Goal: Task Accomplishment & Management: Use online tool/utility

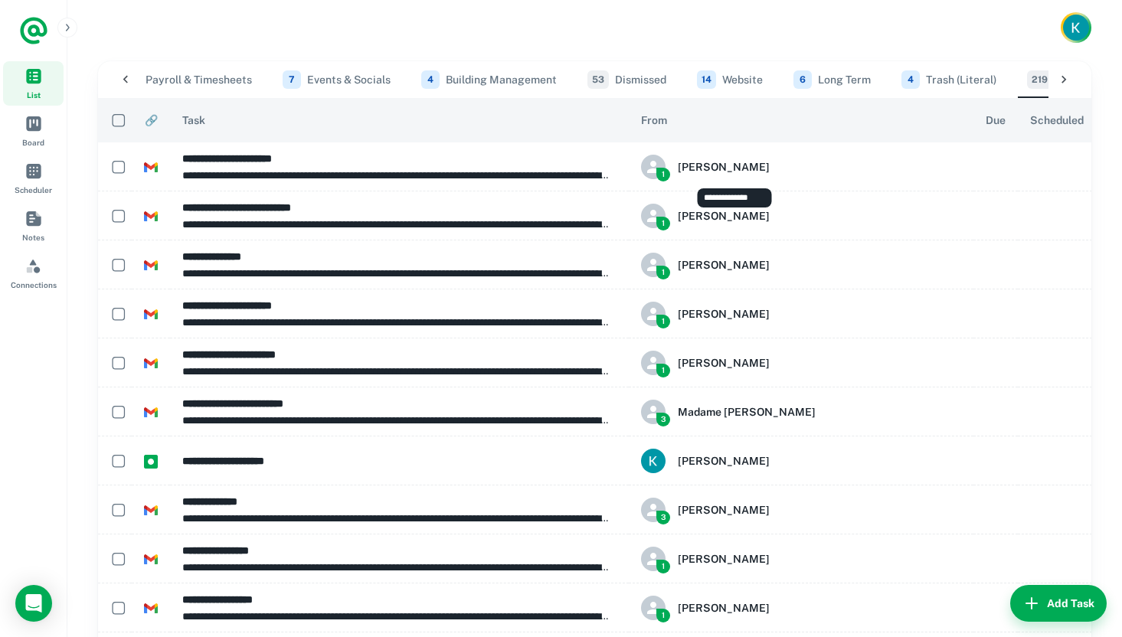
scroll to position [0, 624]
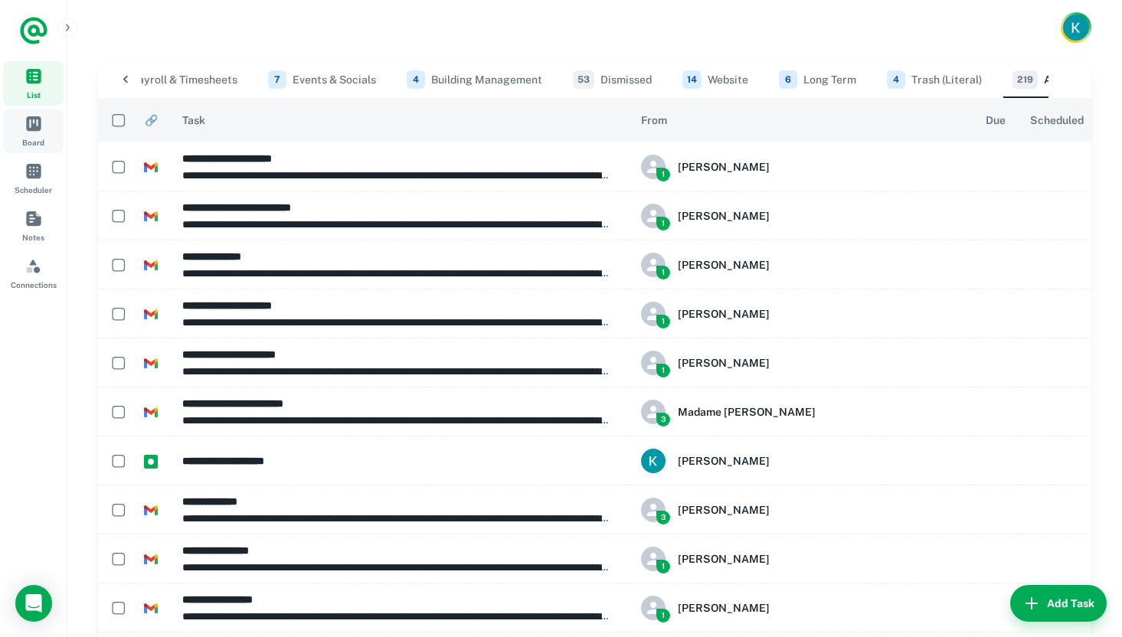
click at [29, 132] on link "Board" at bounding box center [33, 131] width 61 height 44
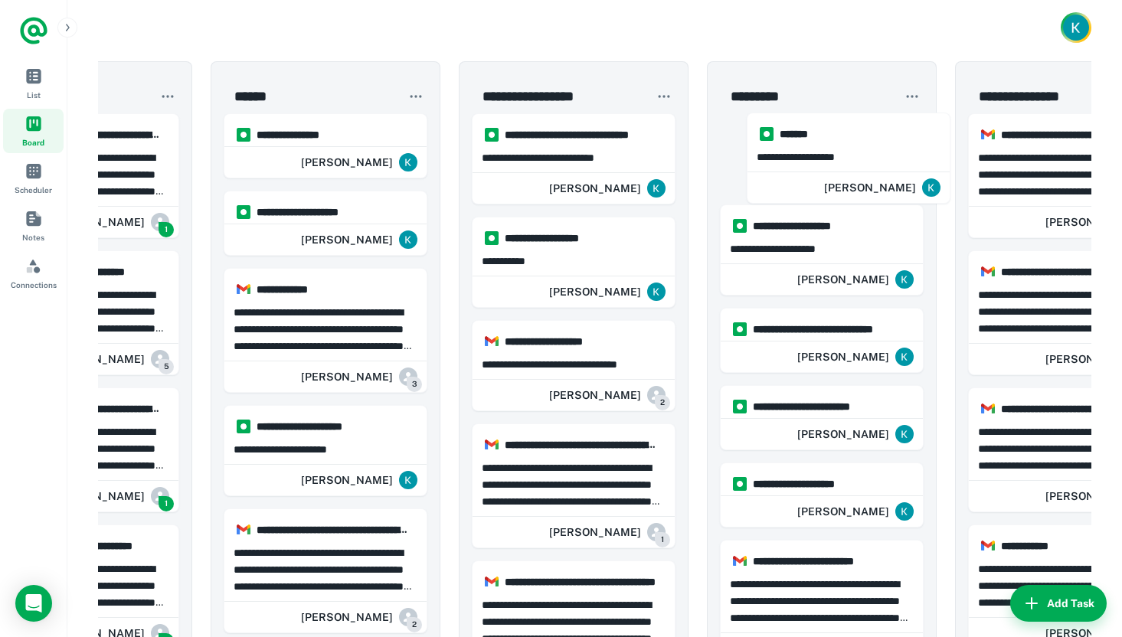
scroll to position [0, 138]
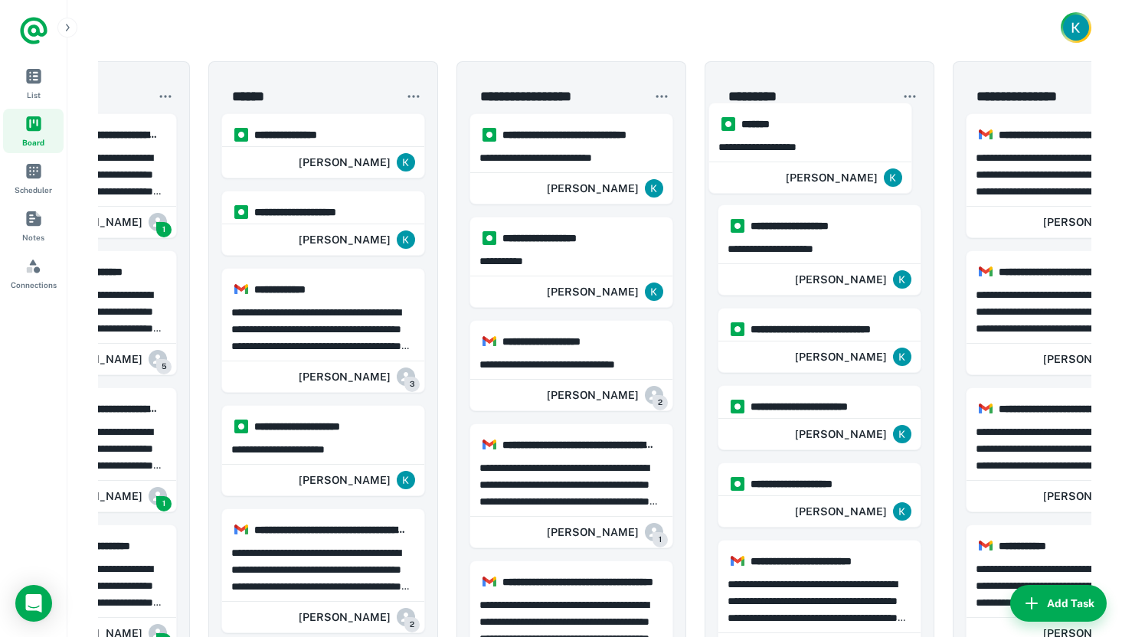
drag, startPoint x: 496, startPoint y: 186, endPoint x: 851, endPoint y: 139, distance: 357.9
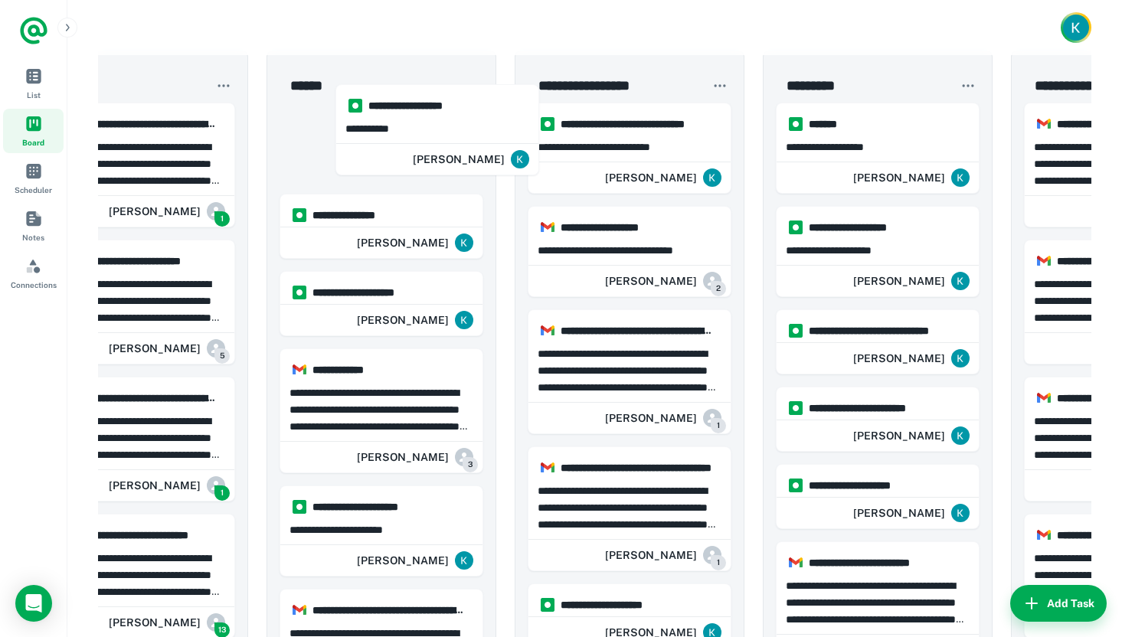
scroll to position [0, 0]
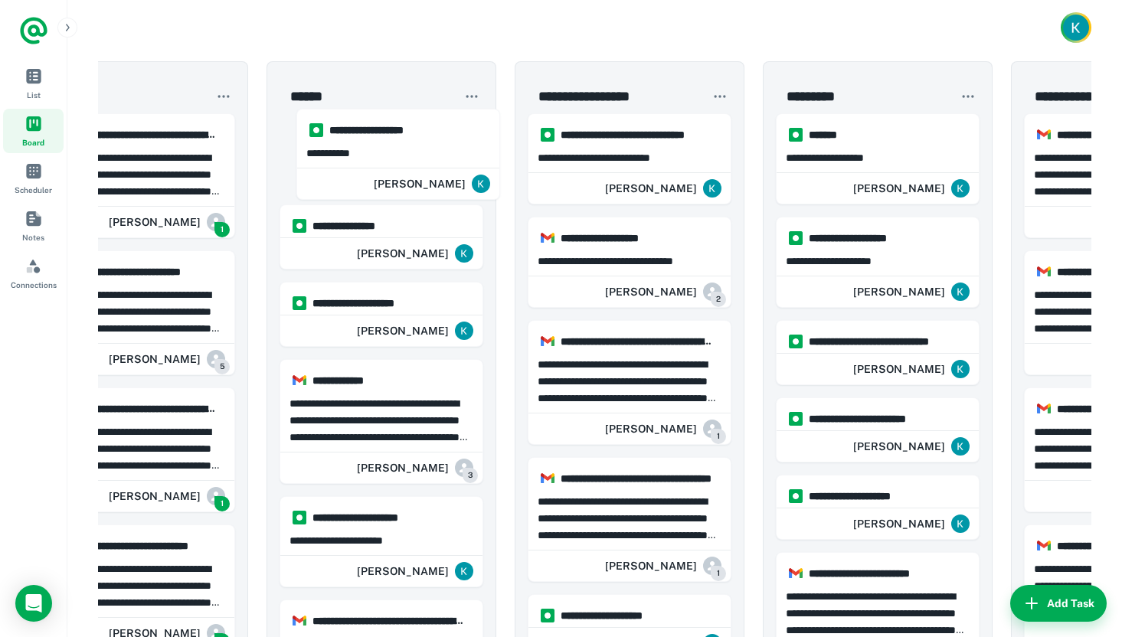
drag, startPoint x: 657, startPoint y: 236, endPoint x: 419, endPoint y: 147, distance: 254.3
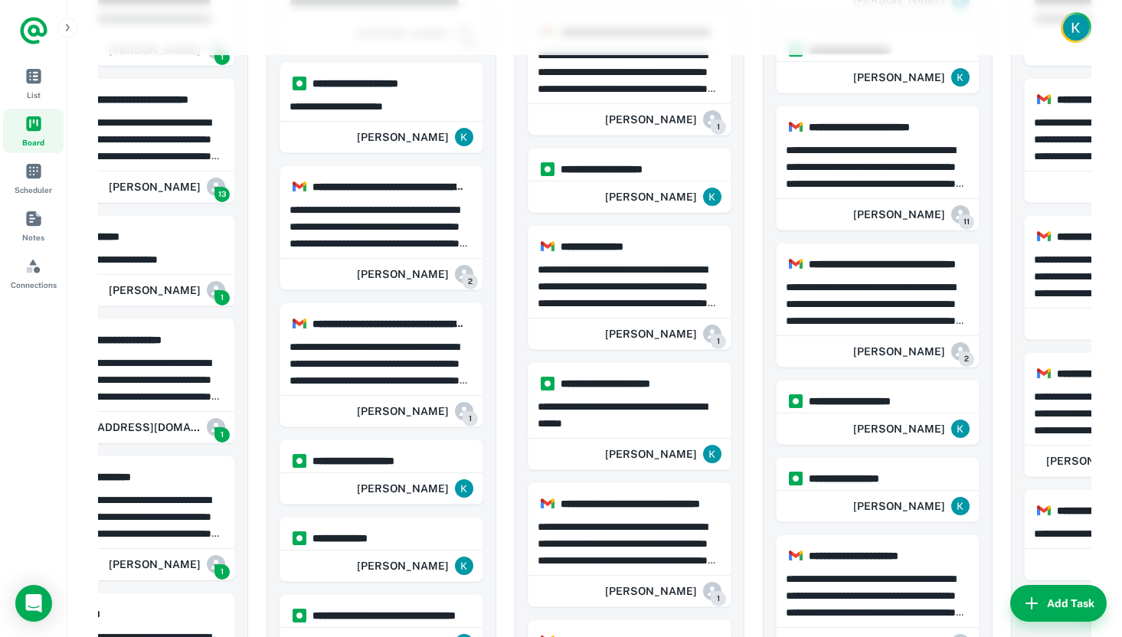
scroll to position [546, 0]
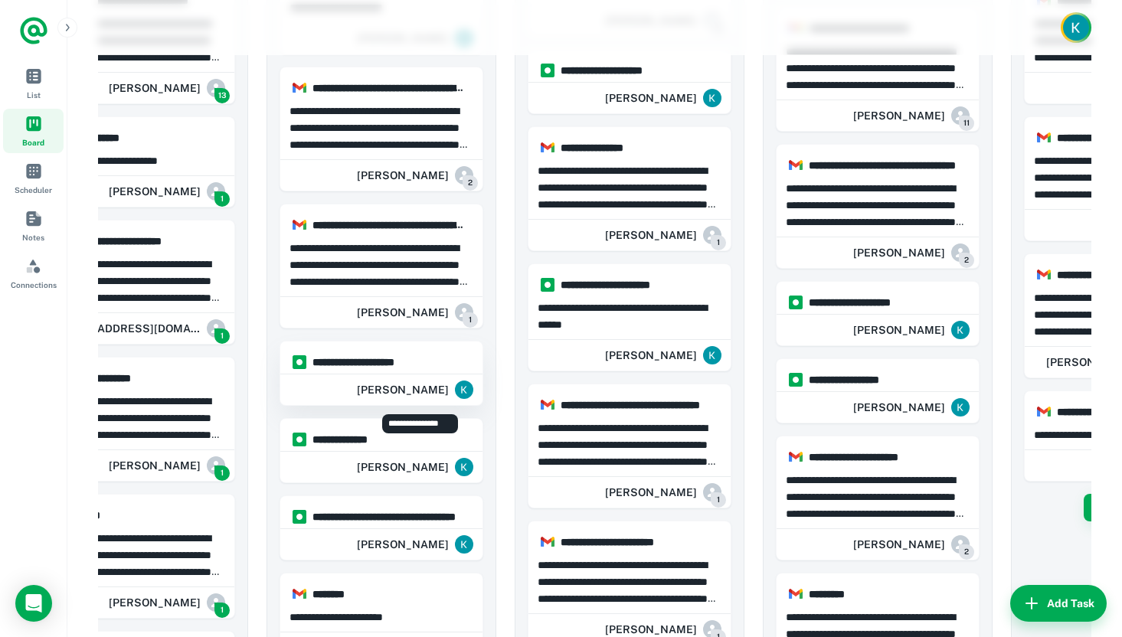
click at [418, 379] on div "[PERSON_NAME]" at bounding box center [415, 390] width 116 height 31
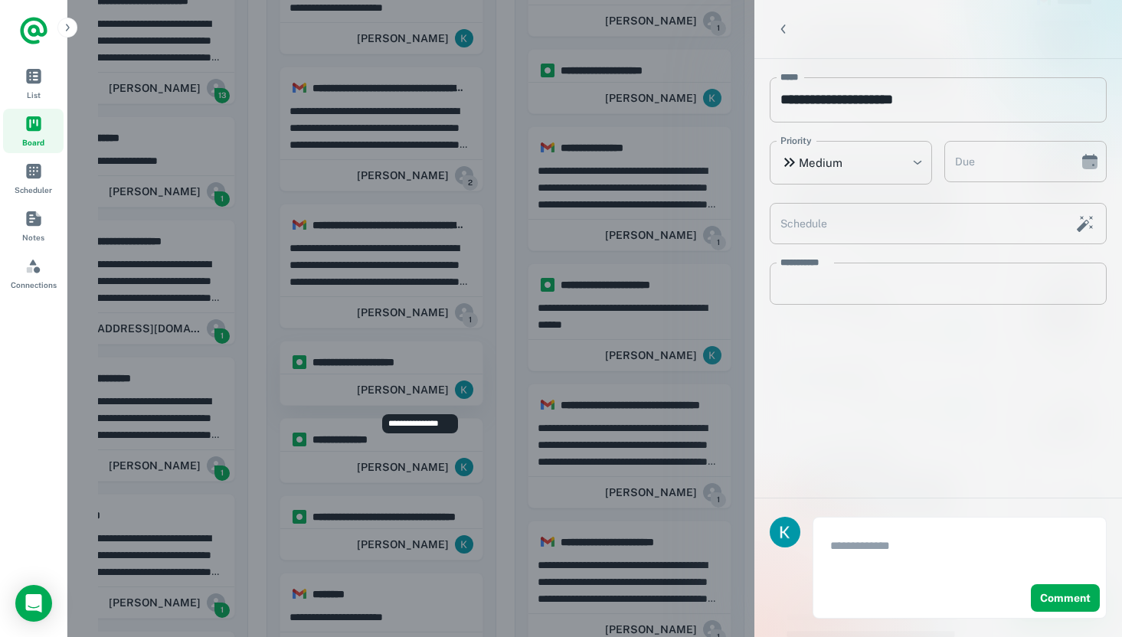
type input "**********"
click at [1100, 18] on div at bounding box center [955, 29] width 303 height 23
click at [1100, 24] on icon "Dismiss task" at bounding box center [1095, 28] width 15 height 15
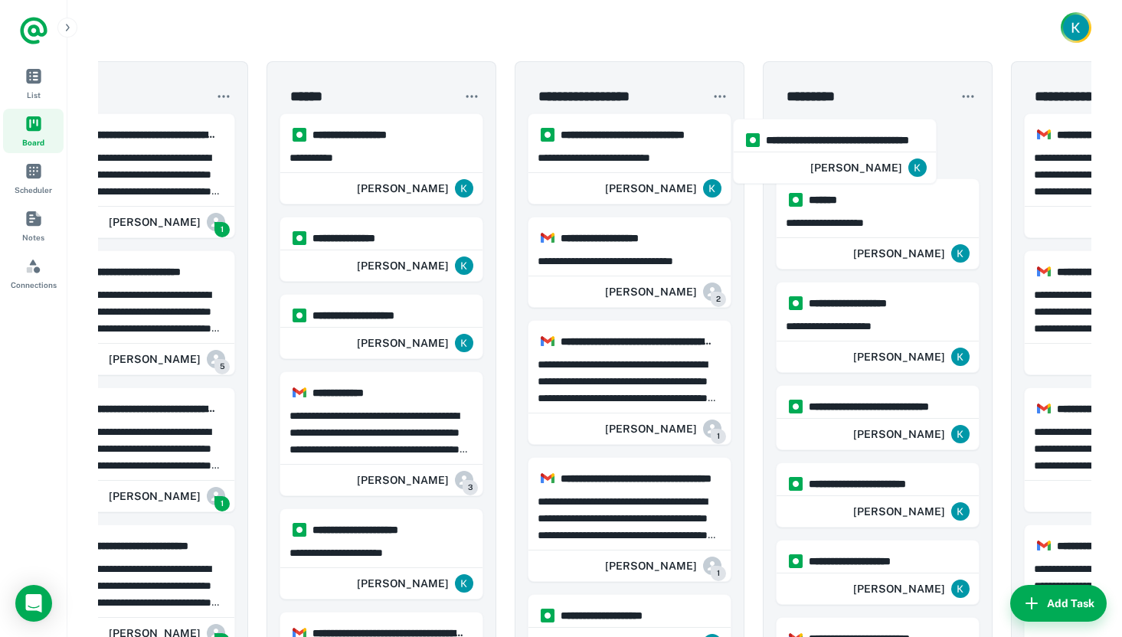
drag, startPoint x: 375, startPoint y: 333, endPoint x: 838, endPoint y: 154, distance: 496.0
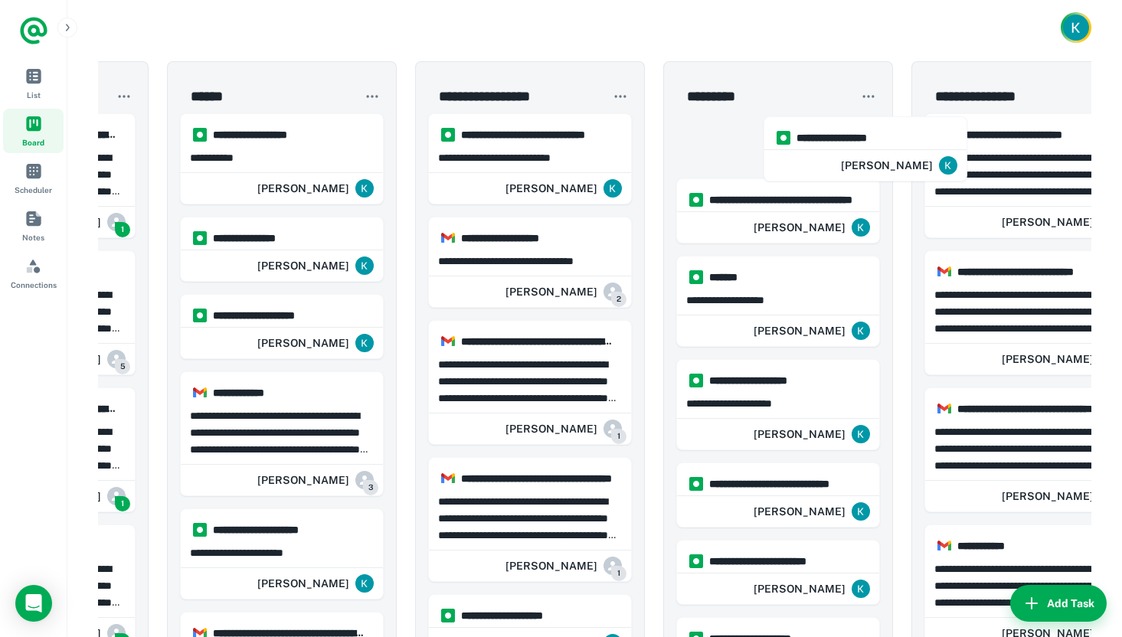
scroll to position [0, 182]
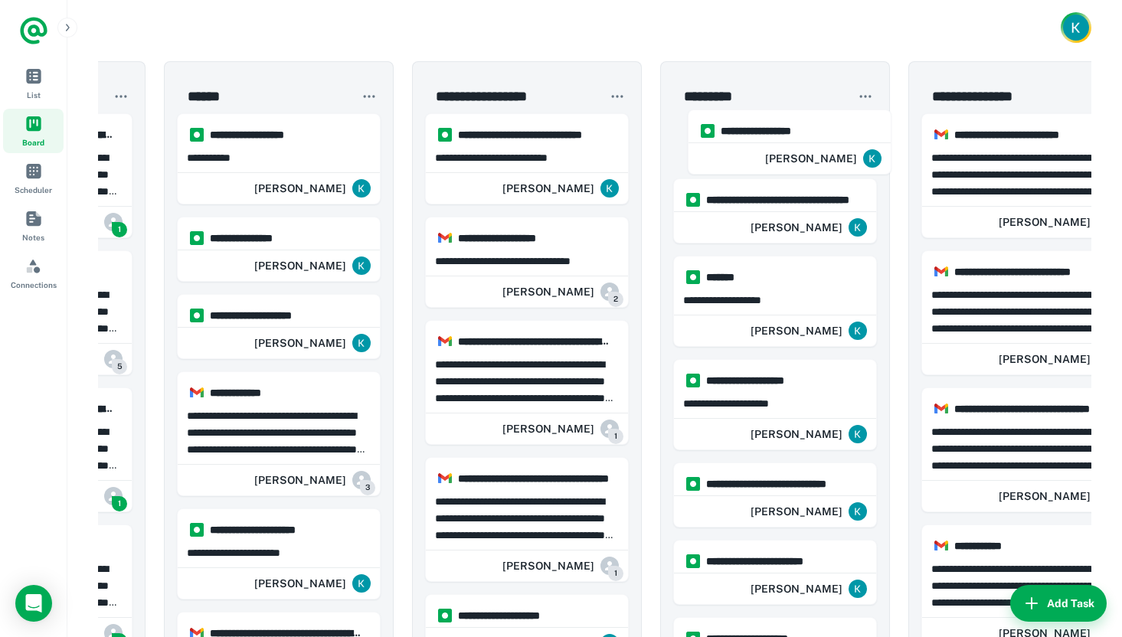
drag, startPoint x: 367, startPoint y: 506, endPoint x: 782, endPoint y: 158, distance: 541.1
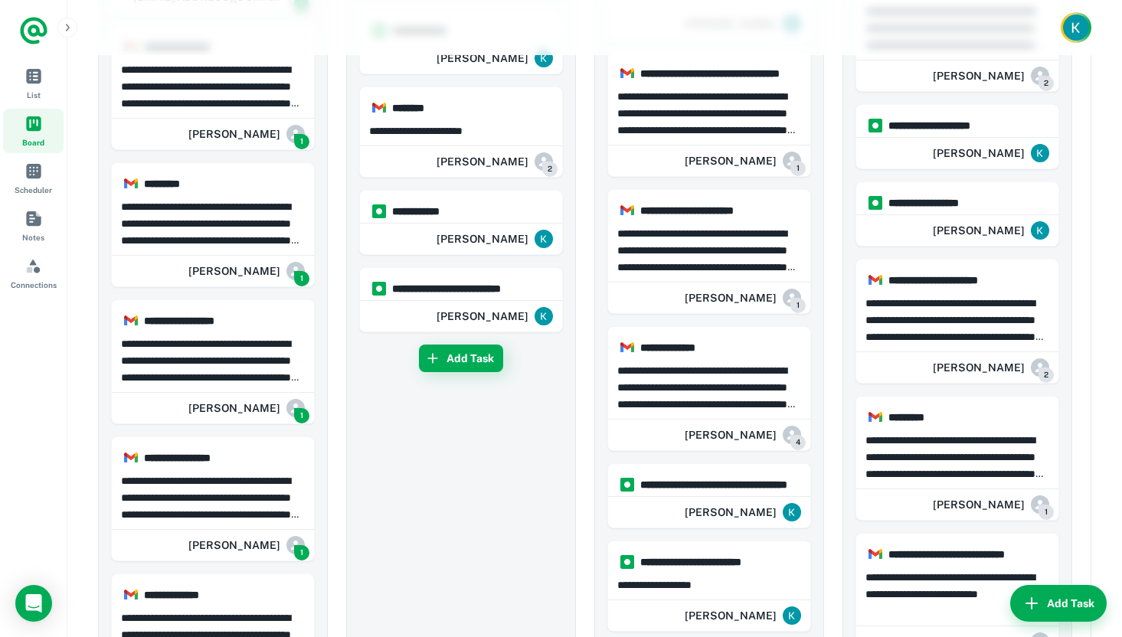
scroll to position [942, 0]
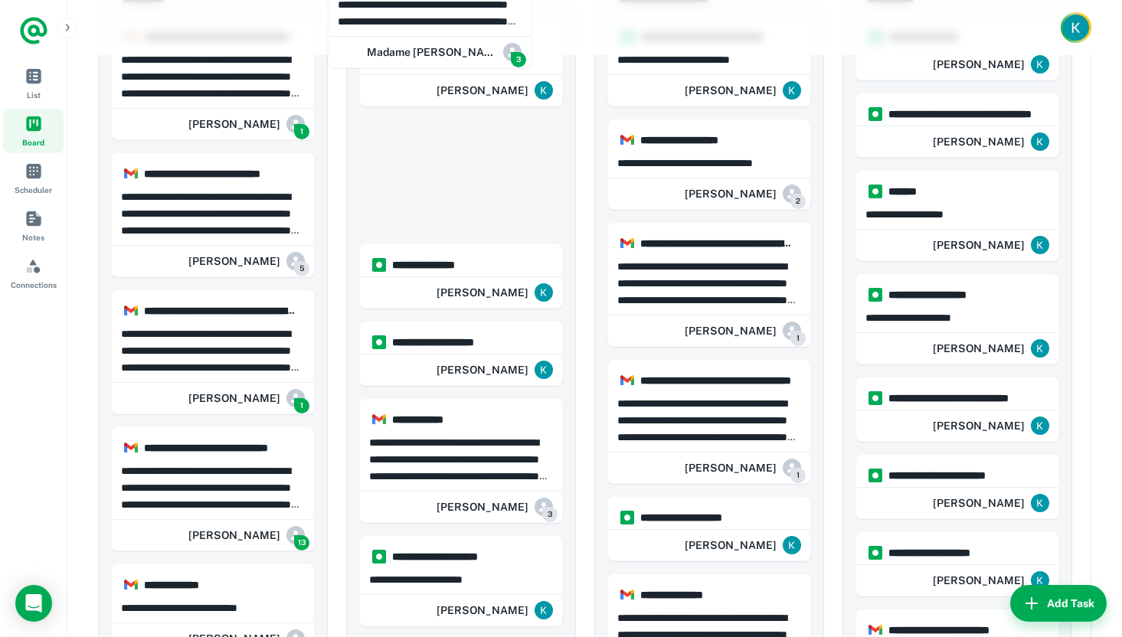
scroll to position [0, 0]
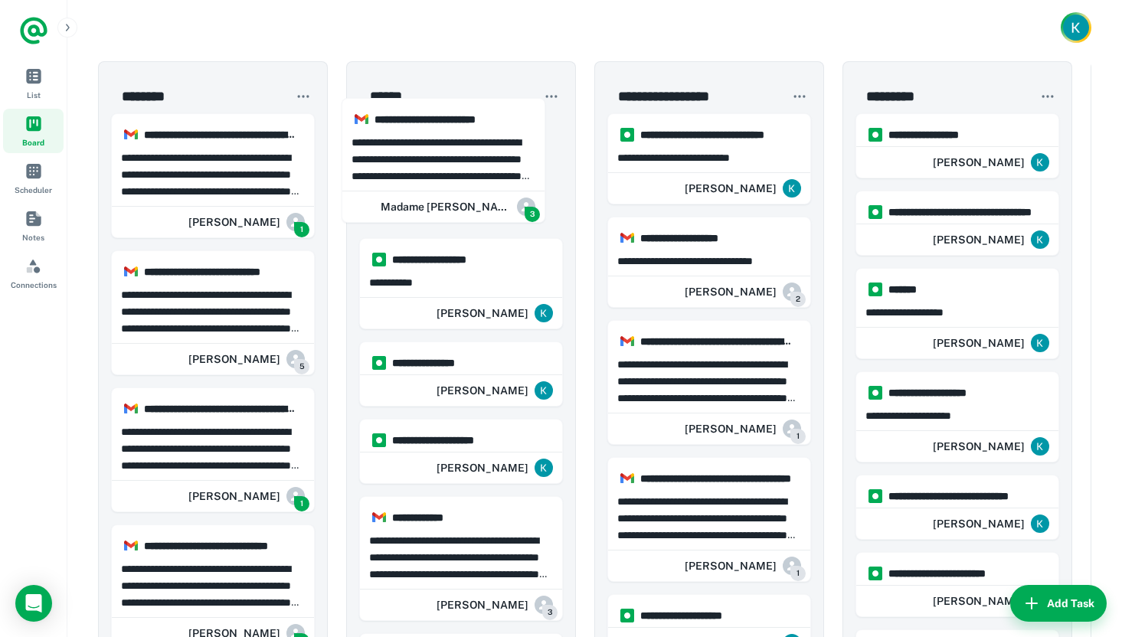
drag, startPoint x: 257, startPoint y: 427, endPoint x: 493, endPoint y: 157, distance: 357.9
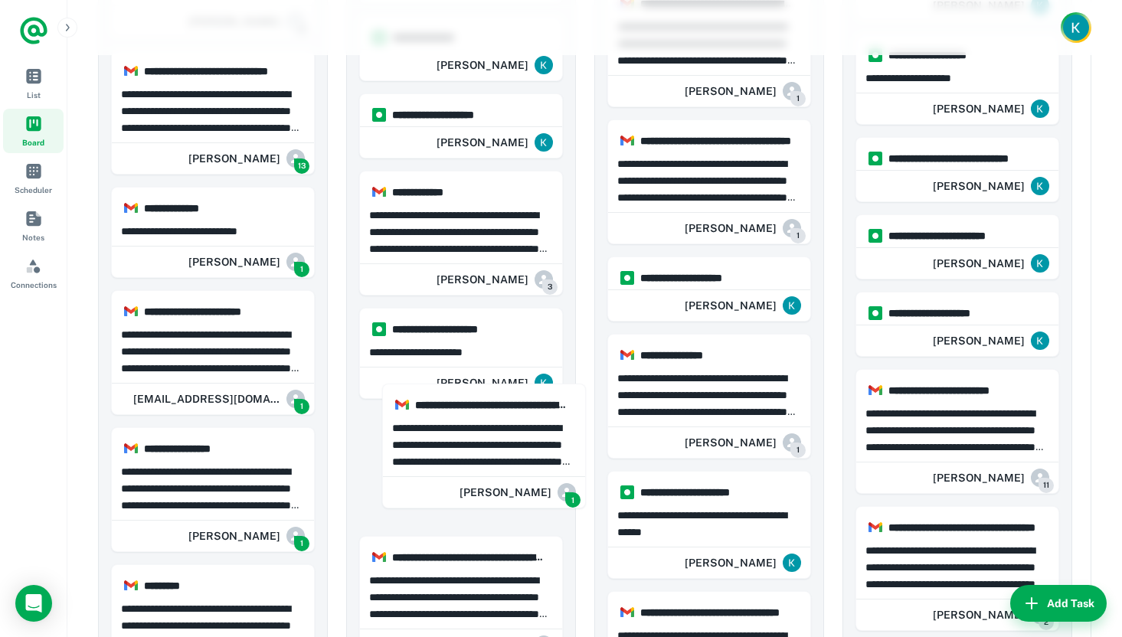
scroll to position [339, 0]
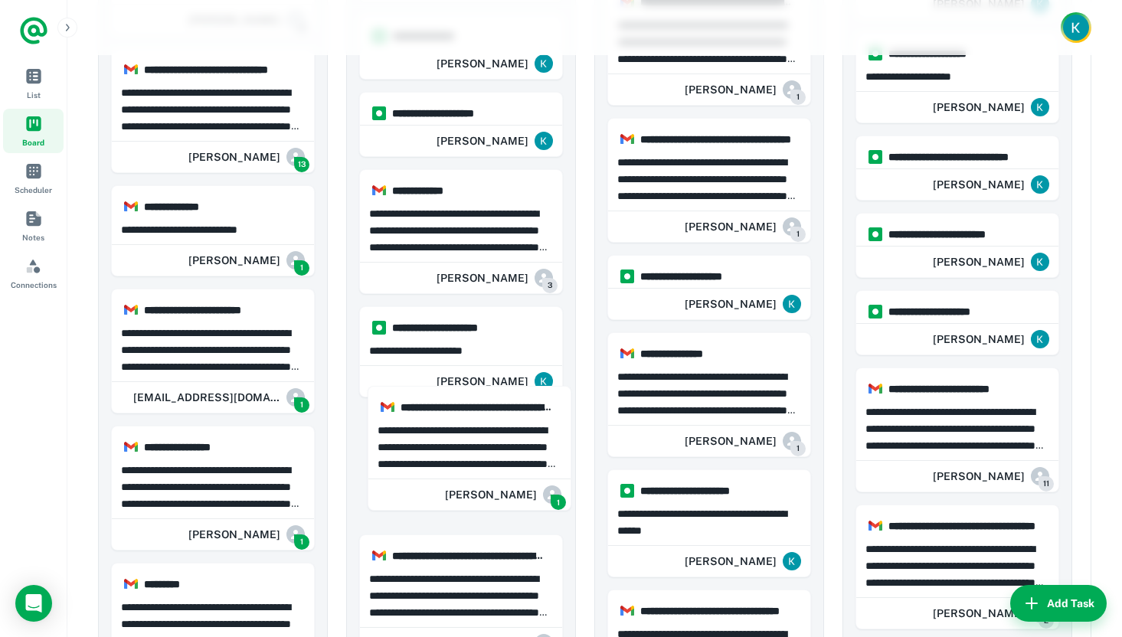
drag, startPoint x: 179, startPoint y: 171, endPoint x: 439, endPoint y: 434, distance: 370.0
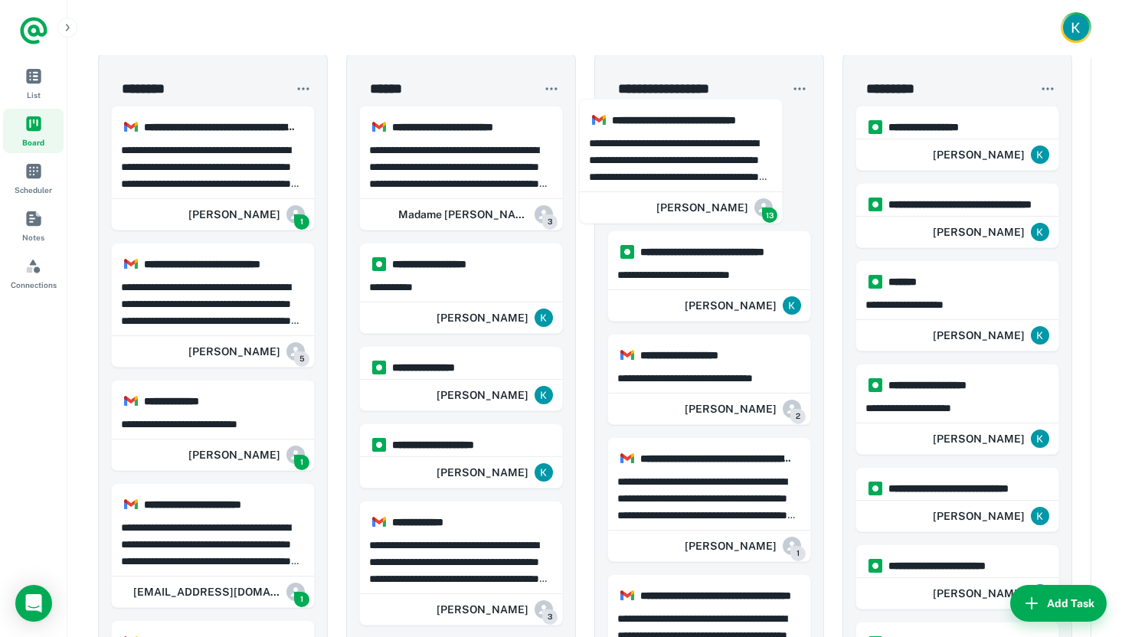
scroll to position [3, 0]
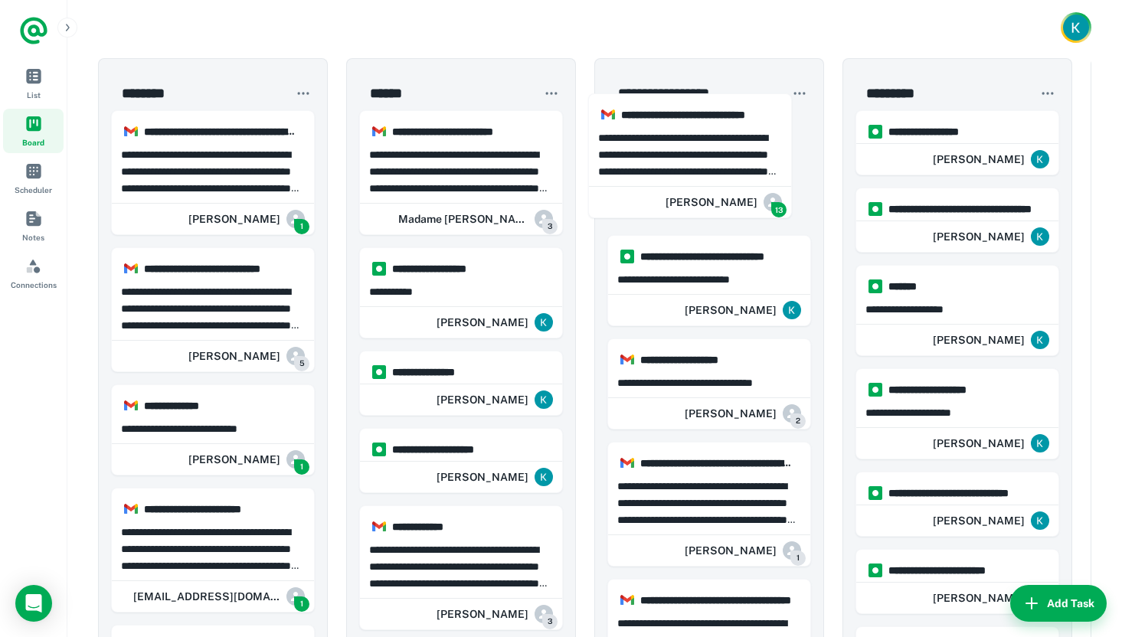
drag, startPoint x: 205, startPoint y: 433, endPoint x: 687, endPoint y: 146, distance: 560.7
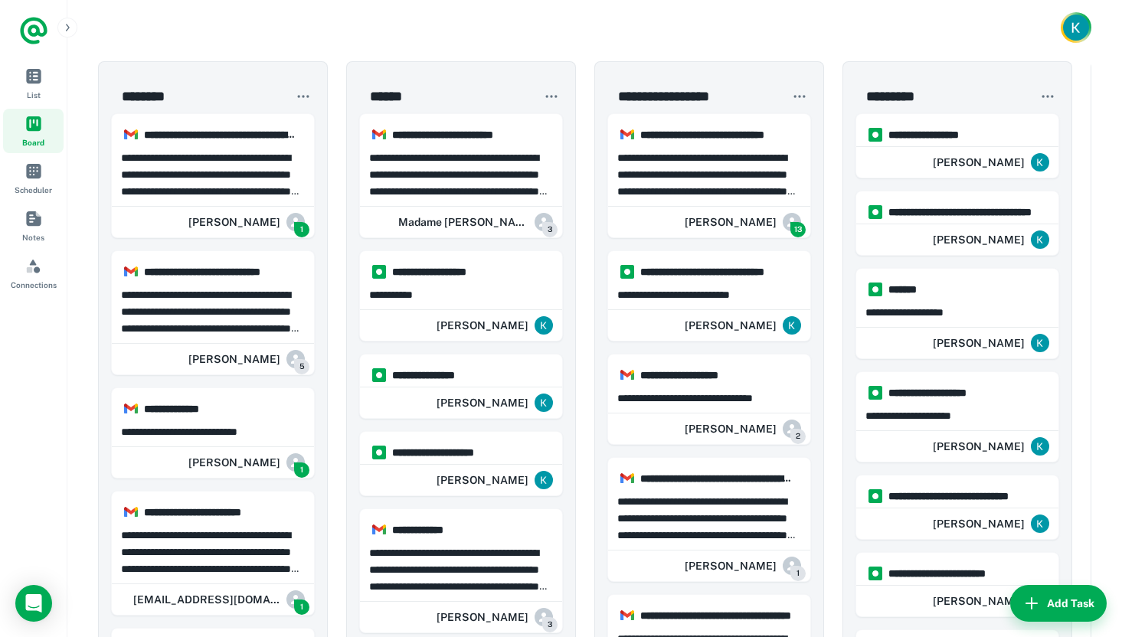
click at [688, 171] on p "**********" at bounding box center [710, 174] width 184 height 51
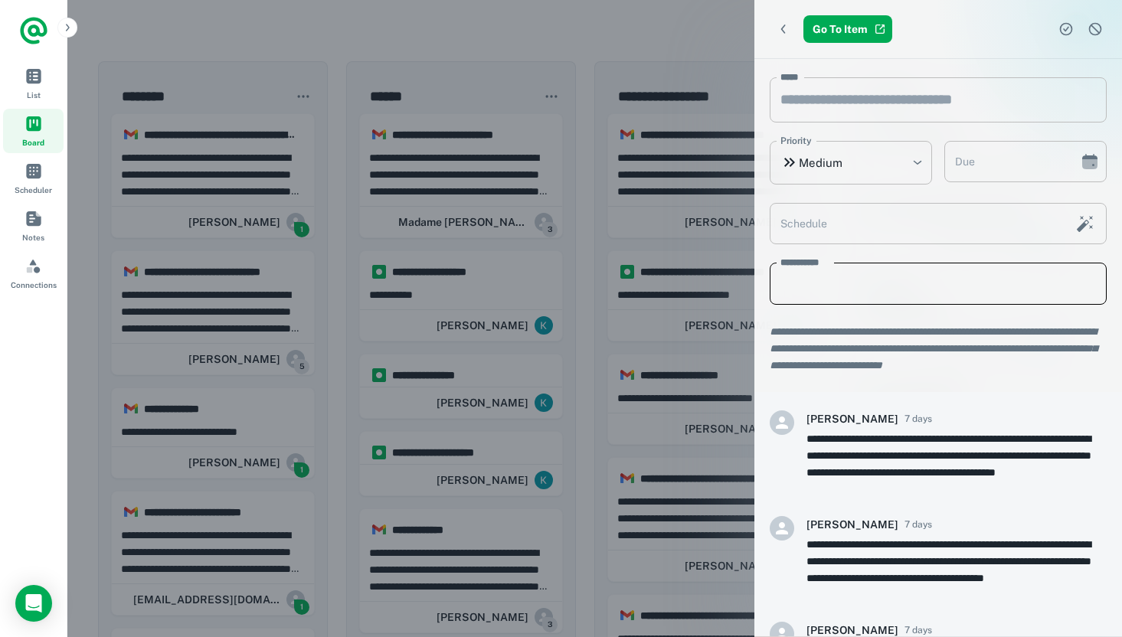
click at [800, 291] on textarea "**********" at bounding box center [939, 284] width 316 height 17
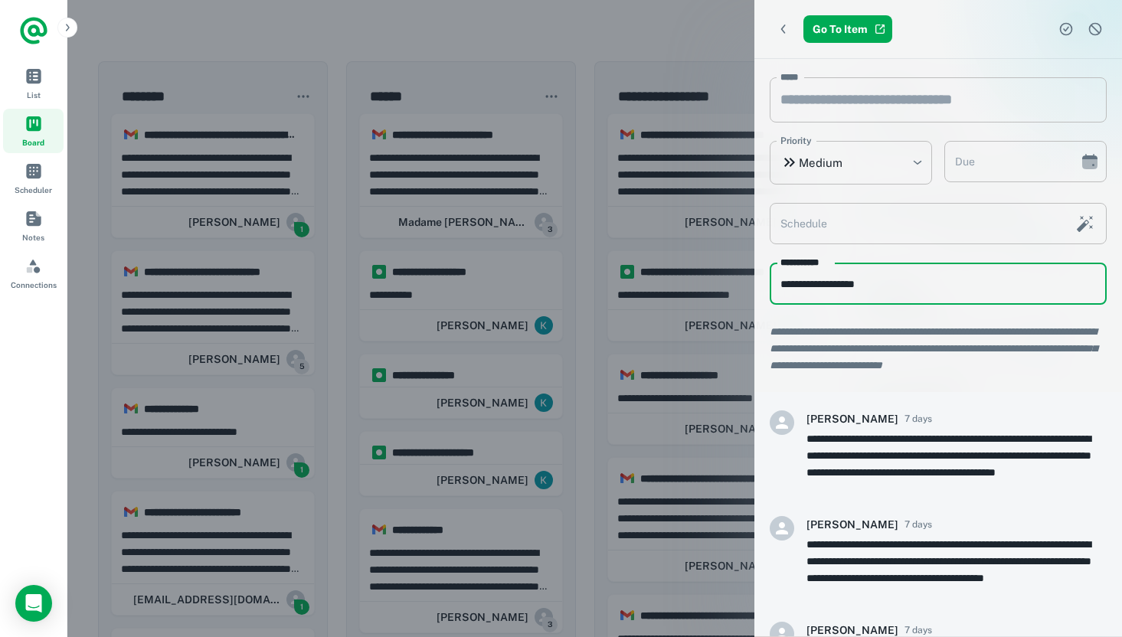
type textarea "**********"
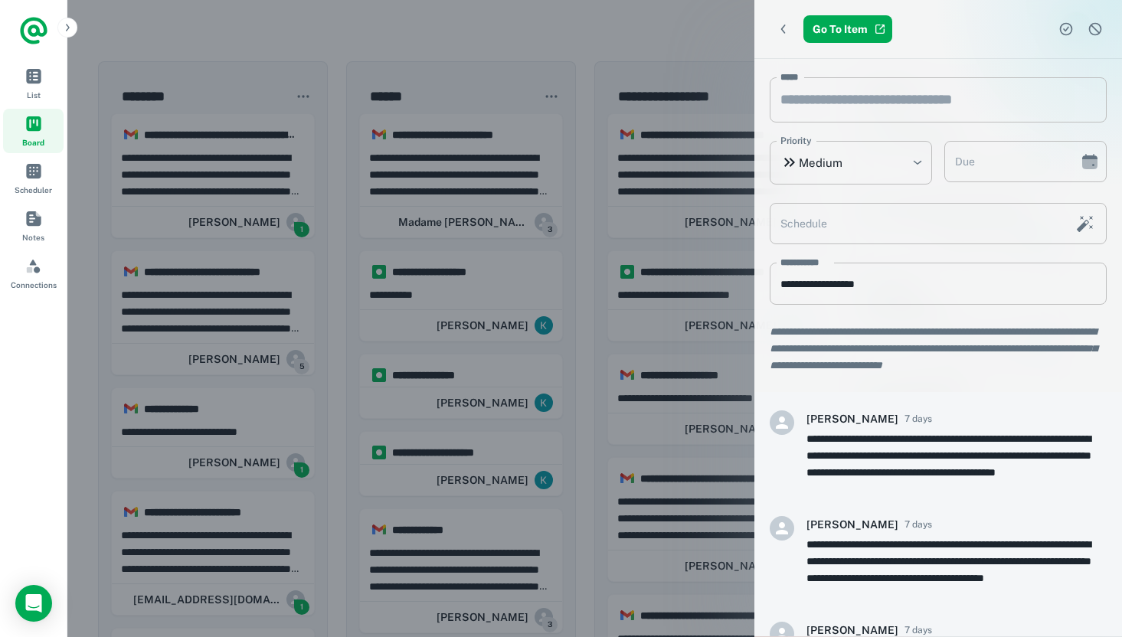
click at [692, 54] on div at bounding box center [561, 318] width 1122 height 637
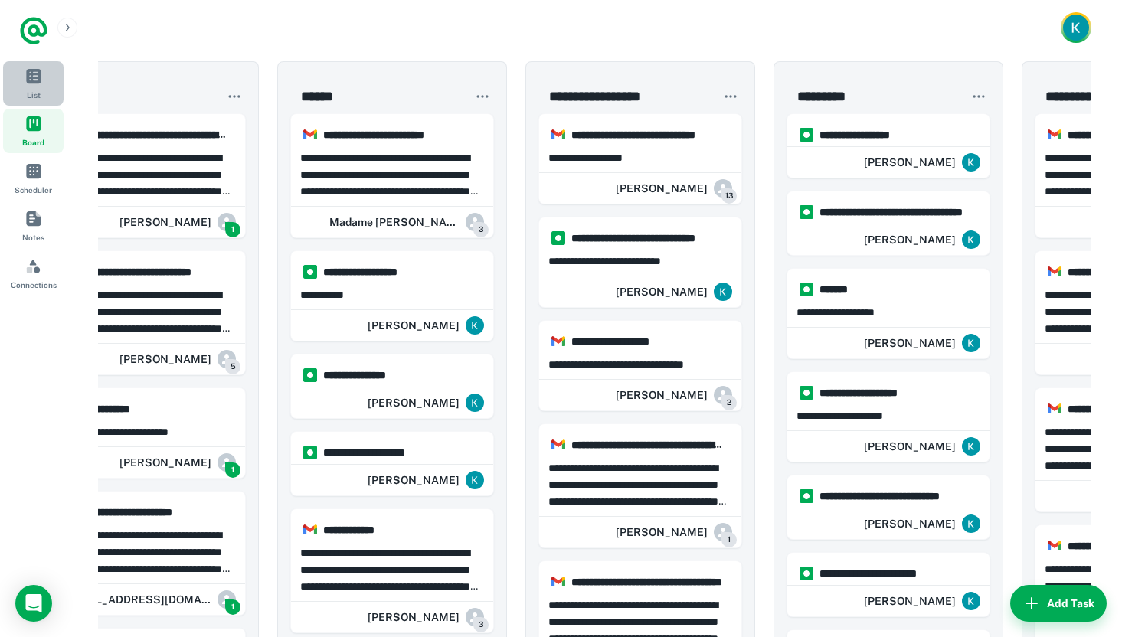
click at [41, 97] on link "List" at bounding box center [33, 83] width 61 height 44
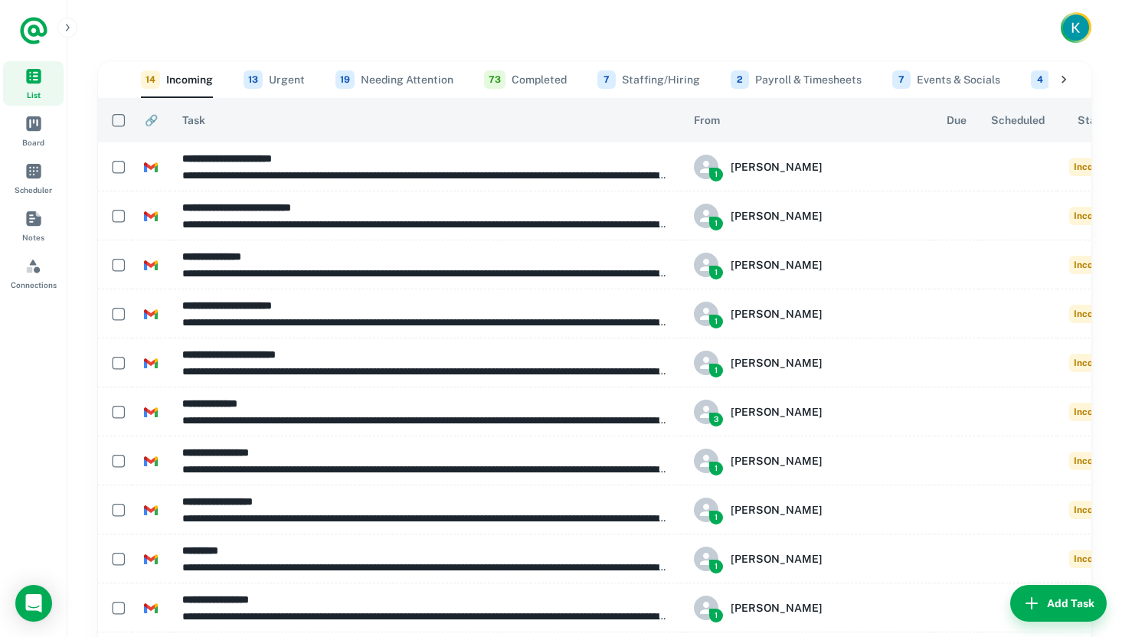
click at [538, 82] on button "73 Completed" at bounding box center [525, 79] width 83 height 37
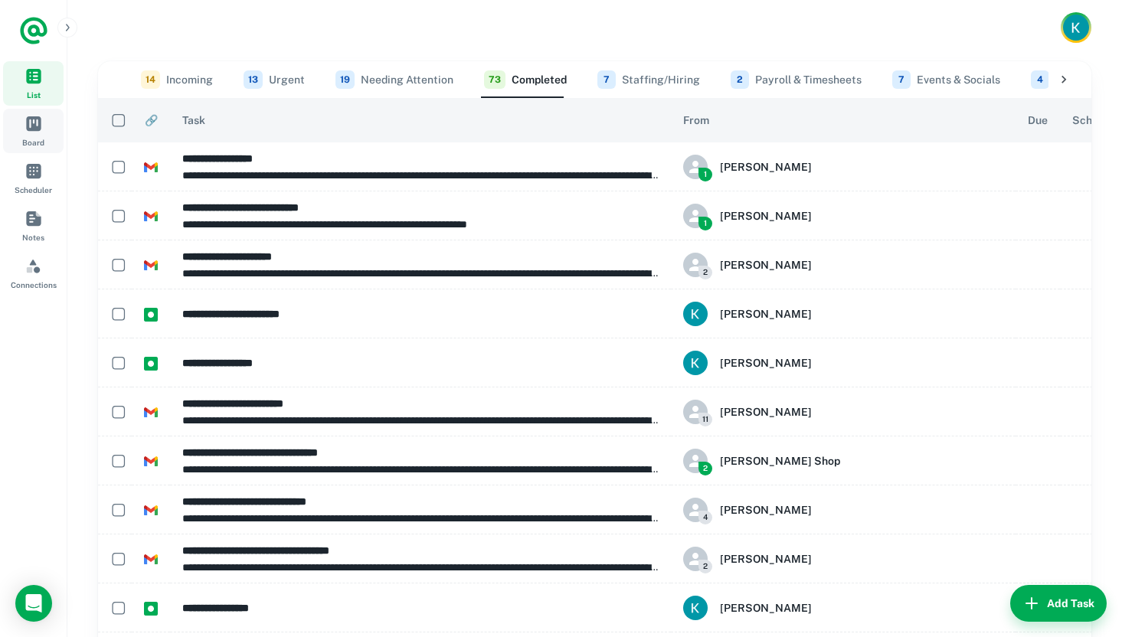
click at [40, 119] on span "Board" at bounding box center [33, 123] width 17 height 17
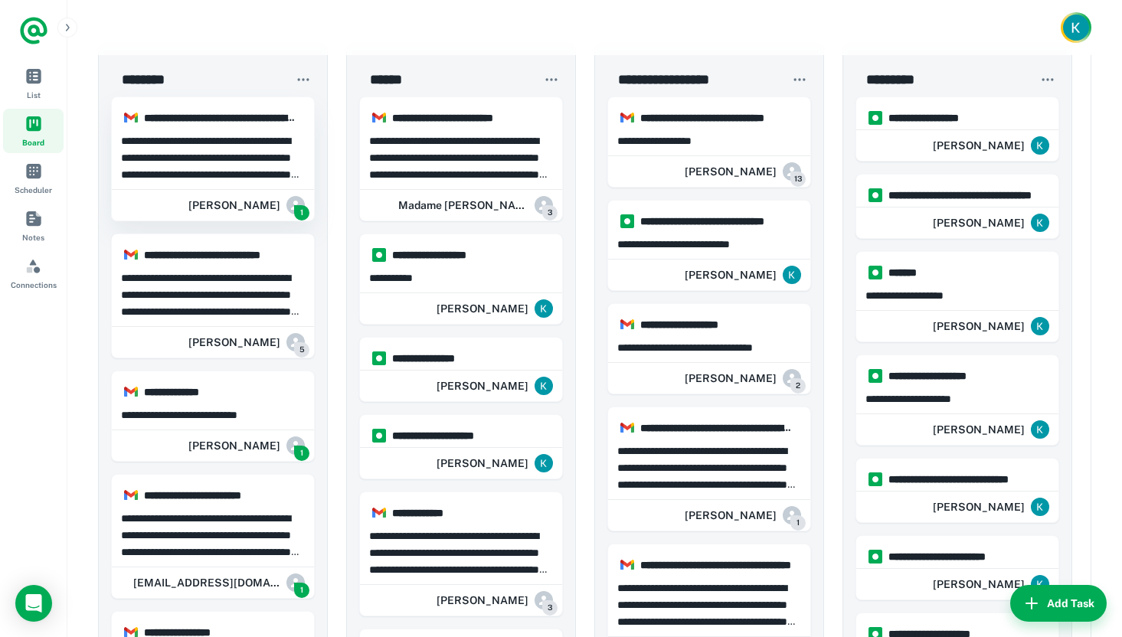
scroll to position [24, 0]
